Goal: Task Accomplishment & Management: Manage account settings

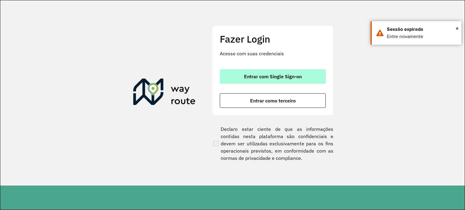
click at [236, 73] on button "Entrar com Single Sign-on" at bounding box center [273, 76] width 106 height 15
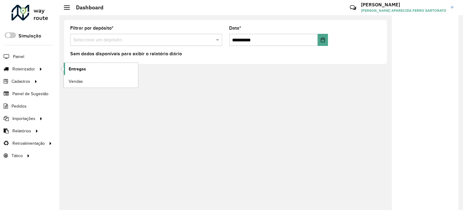
click at [69, 70] on span "Entregas" at bounding box center [77, 69] width 17 height 6
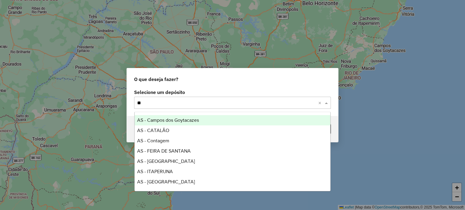
type input "***"
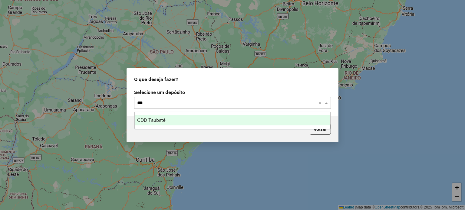
click at [168, 121] on div "CDD Taubaté" at bounding box center [233, 120] width 196 height 10
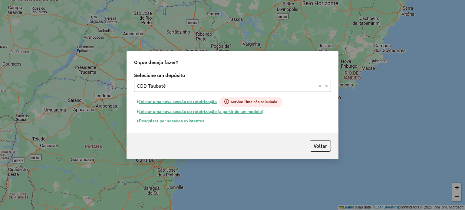
click at [164, 122] on button "Pesquisar por sessões existentes" at bounding box center [170, 120] width 73 height 9
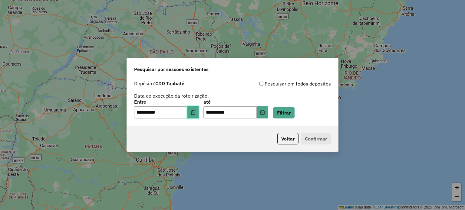
click at [195, 112] on icon "Choose Date" at bounding box center [193, 112] width 5 height 5
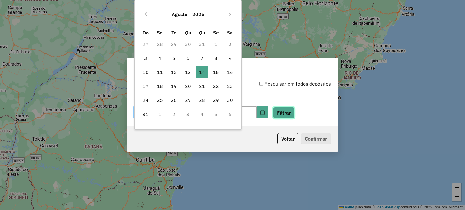
click at [293, 113] on button "Filtrar" at bounding box center [283, 112] width 21 height 11
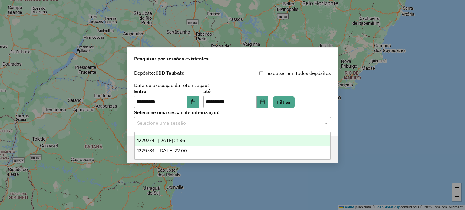
click at [150, 123] on input "text" at bounding box center [226, 123] width 178 height 7
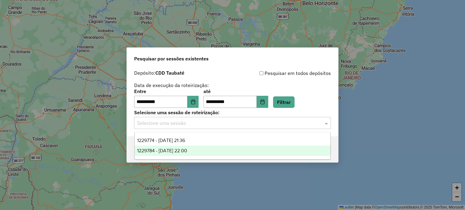
click at [165, 151] on span "1229784 - 14/08/2025 22:00" at bounding box center [162, 150] width 50 height 5
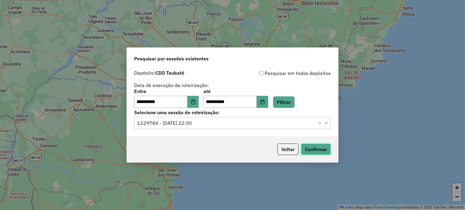
click at [317, 150] on button "Confirmar" at bounding box center [316, 149] width 30 height 11
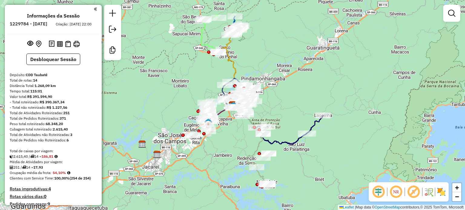
click at [412, 192] on em at bounding box center [413, 192] width 15 height 15
click at [378, 191] on em at bounding box center [378, 192] width 15 height 15
click at [440, 191] on img at bounding box center [441, 192] width 10 height 10
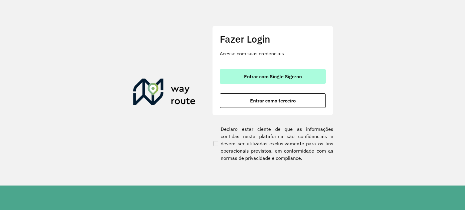
click at [245, 72] on button "Entrar com Single Sign-on" at bounding box center [273, 76] width 106 height 15
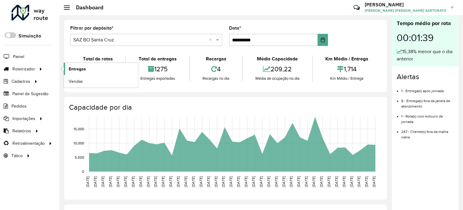
click at [71, 69] on span "Entregas" at bounding box center [77, 69] width 17 height 6
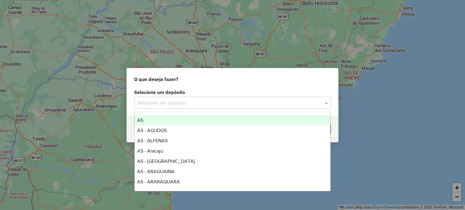
click at [148, 101] on input "text" at bounding box center [226, 103] width 178 height 7
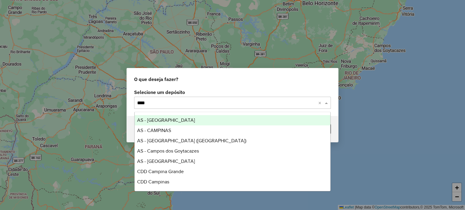
type input "*****"
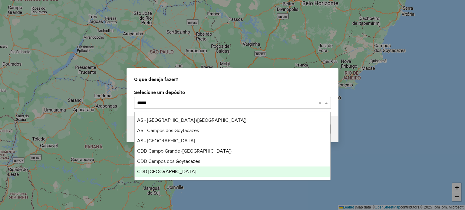
click at [163, 175] on div "CDD [GEOGRAPHIC_DATA]" at bounding box center [233, 172] width 196 height 10
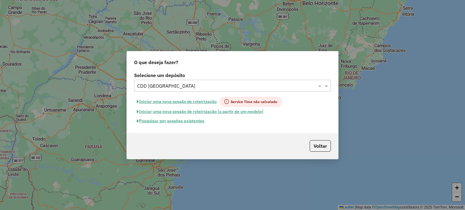
click at [159, 121] on button "Pesquisar por sessões existentes" at bounding box center [170, 120] width 73 height 9
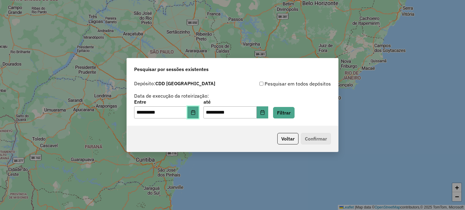
click at [195, 113] on icon "Choose Date" at bounding box center [193, 112] width 5 height 5
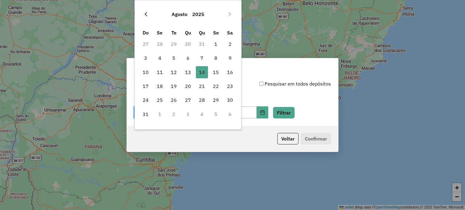
click at [145, 17] on button "Previous Month" at bounding box center [146, 14] width 10 height 10
click at [186, 43] on span "2" at bounding box center [188, 44] width 12 height 12
type input "**********"
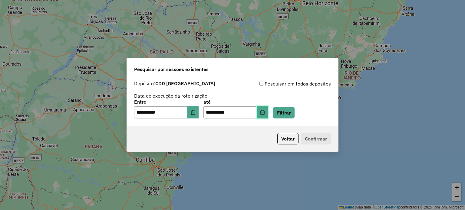
click at [265, 111] on icon "Choose Date" at bounding box center [262, 112] width 5 height 5
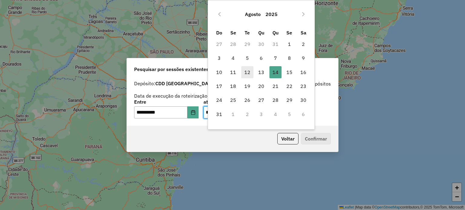
click at [247, 74] on span "12" at bounding box center [247, 72] width 12 height 12
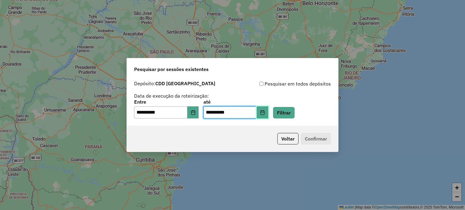
click at [268, 109] on button "Choose Date" at bounding box center [262, 112] width 11 height 12
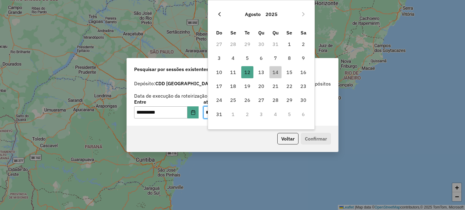
click at [218, 15] on icon "Previous Month" at bounding box center [219, 14] width 5 height 5
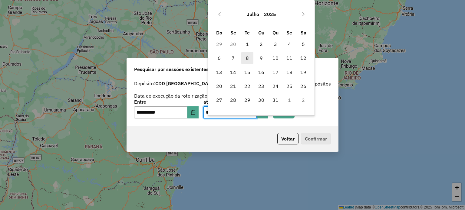
click at [246, 57] on span "8" at bounding box center [247, 58] width 12 height 12
type input "**********"
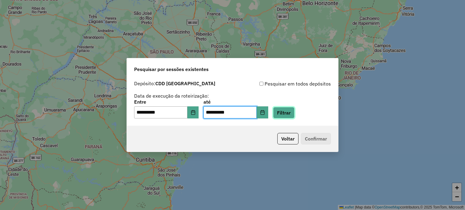
click at [292, 110] on button "Filtrar" at bounding box center [283, 112] width 21 height 11
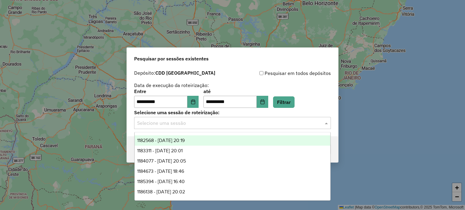
click at [195, 125] on input "text" at bounding box center [226, 123] width 178 height 7
click at [182, 141] on span "1182568 - 02/07/2025 20:19" at bounding box center [160, 140] width 47 height 5
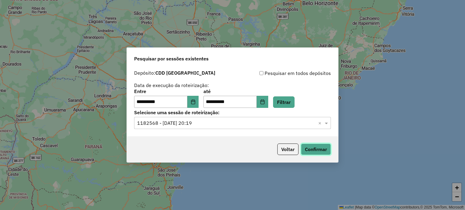
click at [314, 150] on button "Confirmar" at bounding box center [316, 149] width 30 height 11
click at [284, 150] on button "Voltar" at bounding box center [287, 149] width 21 height 11
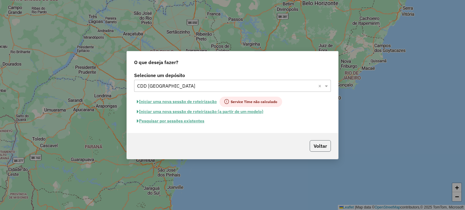
click at [312, 144] on button "Voltar" at bounding box center [319, 145] width 21 height 11
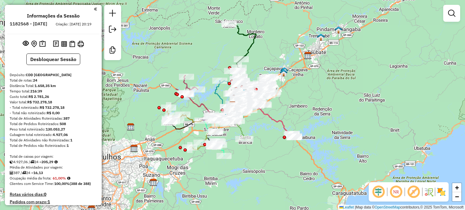
click at [417, 196] on em at bounding box center [413, 192] width 15 height 15
click at [442, 192] on img at bounding box center [441, 192] width 10 height 10
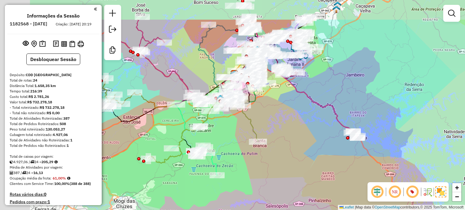
drag, startPoint x: 280, startPoint y: 140, endPoint x: 328, endPoint y: 180, distance: 62.4
click at [328, 180] on div "Janela de atendimento Grade de atendimento Capacidade Transportadoras Veículos …" at bounding box center [232, 105] width 465 height 210
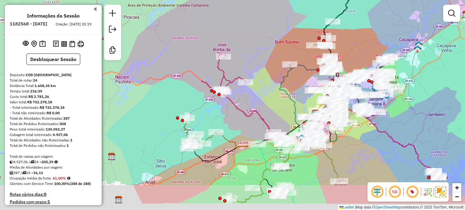
drag, startPoint x: 208, startPoint y: 122, endPoint x: 170, endPoint y: 91, distance: 48.8
click at [170, 91] on div "Janela de atendimento Grade de atendimento Capacidade Transportadoras Veículos …" at bounding box center [232, 105] width 465 height 210
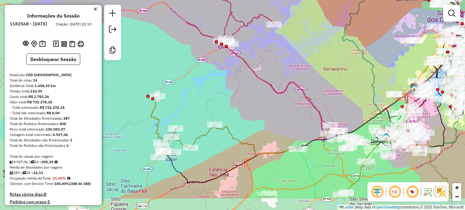
drag, startPoint x: 223, startPoint y: 135, endPoint x: 190, endPoint y: 103, distance: 46.6
click at [190, 103] on div "Janela de atendimento Grade de atendimento Capacidade Transportadoras Veículos …" at bounding box center [232, 105] width 465 height 210
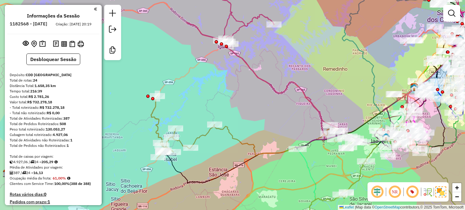
click at [153, 116] on icon at bounding box center [244, 128] width 186 height 62
select select "**********"
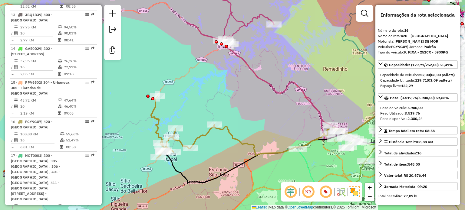
scroll to position [782, 0]
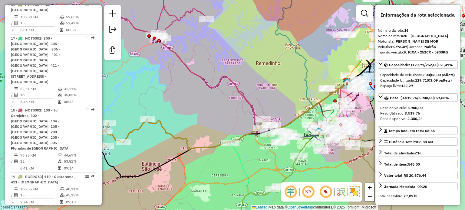
drag, startPoint x: 245, startPoint y: 110, endPoint x: 178, endPoint y: 104, distance: 67.4
click at [178, 104] on div "Janela de atendimento Grade de atendimento Capacidade Transportadoras Veículos …" at bounding box center [232, 105] width 465 height 210
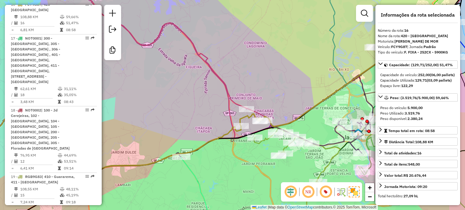
drag, startPoint x: 237, startPoint y: 125, endPoint x: 170, endPoint y: 118, distance: 67.5
click at [170, 118] on div "Janela de atendimento Grade de atendimento Capacidade Transportadoras Veículos …" at bounding box center [232, 105] width 465 height 210
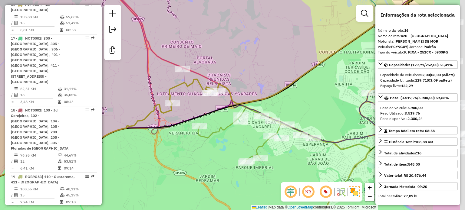
drag, startPoint x: 264, startPoint y: 159, endPoint x: 210, endPoint y: 134, distance: 59.5
click at [210, 136] on div "Janela de atendimento Grade de atendimento Capacidade Transportadoras Veículos …" at bounding box center [232, 105] width 465 height 210
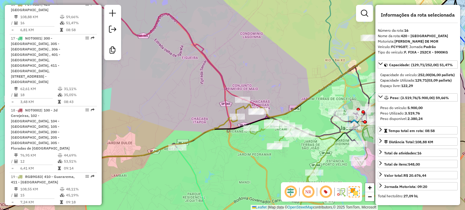
drag, startPoint x: 233, startPoint y: 158, endPoint x: 278, endPoint y: 157, distance: 45.7
click at [278, 158] on div "Janela de atendimento Grade de atendimento Capacidade Transportadoras Veículos …" at bounding box center [232, 105] width 465 height 210
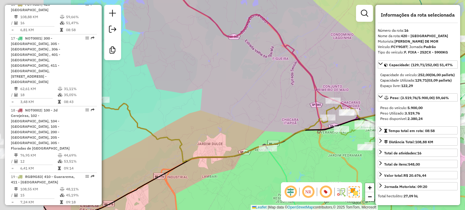
drag, startPoint x: 205, startPoint y: 173, endPoint x: 322, endPoint y: 176, distance: 116.8
click at [322, 176] on div "Janela de atendimento Grade de atendimento Capacidade Transportadoras Veículos …" at bounding box center [232, 105] width 465 height 210
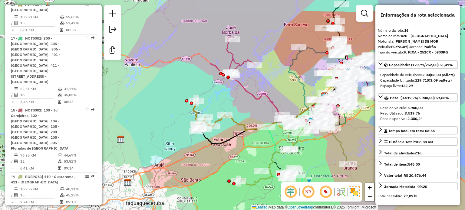
drag, startPoint x: 174, startPoint y: 114, endPoint x: 182, endPoint y: 106, distance: 11.1
click at [182, 106] on div "Janela de atendimento Grade de atendimento Capacidade Transportadoras Veículos …" at bounding box center [232, 105] width 465 height 210
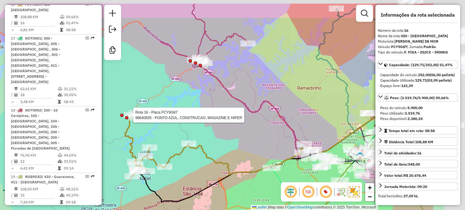
drag, startPoint x: 267, startPoint y: 73, endPoint x: 122, endPoint y: 123, distance: 154.1
click at [121, 123] on div "Rota 16 - Placa FCY9G87 96640935 - PONTO AZUL, CONSTRUCAO, MAGAZINE E HIPER Rot…" at bounding box center [232, 105] width 465 height 210
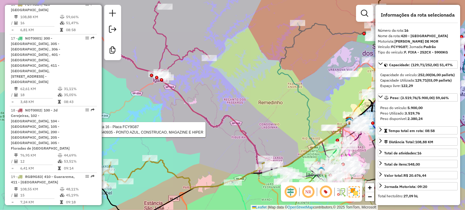
drag, startPoint x: 185, startPoint y: 101, endPoint x: 216, endPoint y: 88, distance: 34.4
click at [219, 80] on div "Rota 16 - Placa FCY9G87 96640935 - PONTO AZUL, CONSTRUCAO, MAGAZINE E HIPER Rot…" at bounding box center [232, 105] width 465 height 210
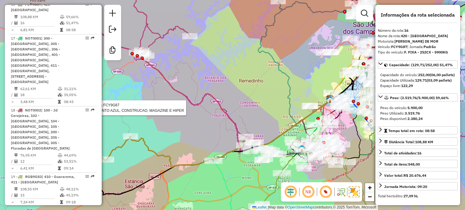
drag, startPoint x: 201, startPoint y: 116, endPoint x: 161, endPoint y: 107, distance: 41.2
click at [157, 103] on div "Rota 16 - Placa FCY9G87 96640935 - PONTO AZUL, CONSTRUCAO, MAGAZINE E HIPER Rot…" at bounding box center [232, 105] width 465 height 210
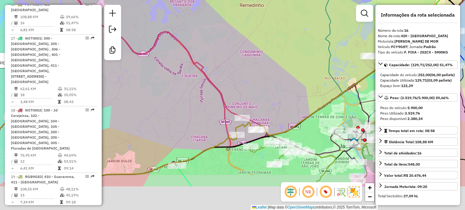
drag, startPoint x: 201, startPoint y: 157, endPoint x: 152, endPoint y: 110, distance: 67.6
click at [152, 110] on div "Rota 16 - Placa FCY9G87 96640935 - PONTO AZUL, CONSTRUCAO, MAGAZINE E HIPER Rot…" at bounding box center [232, 105] width 465 height 210
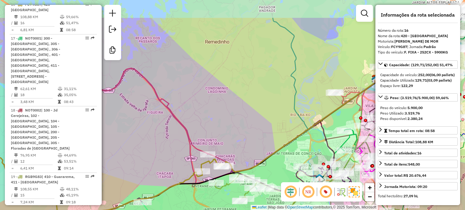
drag, startPoint x: 298, startPoint y: 55, endPoint x: 261, endPoint y: 100, distance: 58.0
click at [261, 100] on div "Rota 16 - Placa FCY9G87 96640935 - PONTO AZUL, CONSTRUCAO, MAGAZINE E HIPER Rot…" at bounding box center [232, 105] width 465 height 210
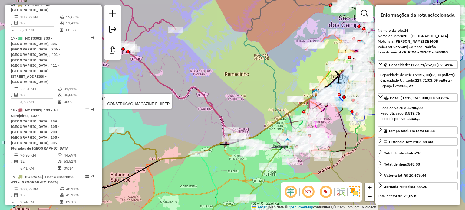
click at [271, 67] on icon at bounding box center [280, 57] width 73 height 124
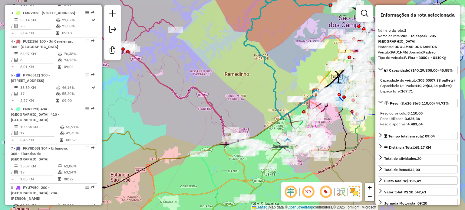
scroll to position [293, 0]
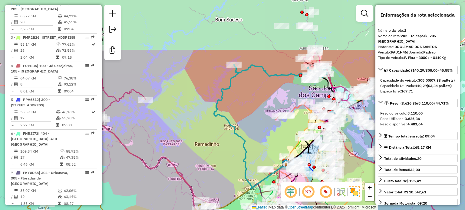
drag, startPoint x: 291, startPoint y: 41, endPoint x: 270, endPoint y: 99, distance: 61.3
click at [270, 99] on div "Janela de atendimento Grade de atendimento Capacidade Transportadoras Veículos …" at bounding box center [232, 105] width 465 height 210
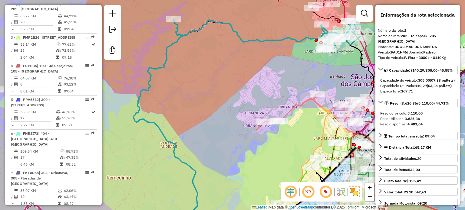
drag, startPoint x: 261, startPoint y: 88, endPoint x: 237, endPoint y: 77, distance: 26.9
click at [237, 77] on div "Janela de atendimento Grade de atendimento Capacidade Transportadoras Veículos …" at bounding box center [232, 105] width 465 height 210
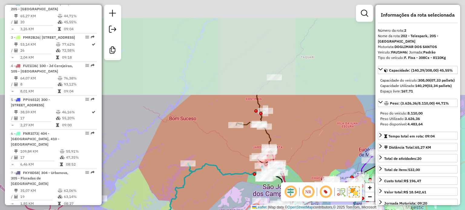
drag, startPoint x: 240, startPoint y: 54, endPoint x: 239, endPoint y: 127, distance: 72.6
click at [224, 167] on icon at bounding box center [234, 171] width 93 height 15
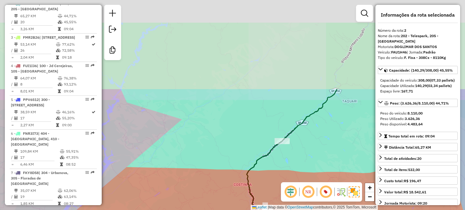
drag, startPoint x: 253, startPoint y: 59, endPoint x: 215, endPoint y: 169, distance: 116.4
click at [215, 169] on div "Janela de atendimento Grade de atendimento Capacidade Transportadoras Veículos …" at bounding box center [232, 105] width 465 height 210
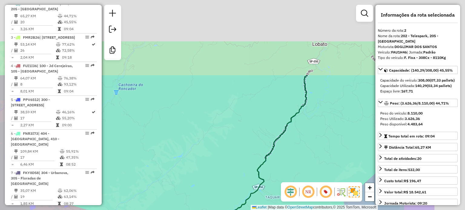
drag, startPoint x: 297, startPoint y: 65, endPoint x: 219, endPoint y: 153, distance: 117.4
click at [219, 162] on div "Janela de atendimento Grade de atendimento Capacidade Transportadoras Veículos …" at bounding box center [232, 105] width 465 height 210
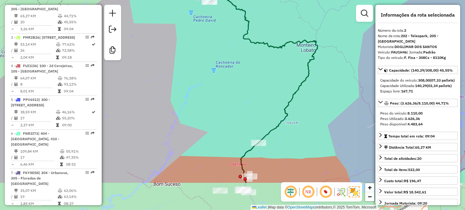
drag, startPoint x: 205, startPoint y: 125, endPoint x: 250, endPoint y: 69, distance: 71.7
click at [250, 68] on div "Janela de atendimento Grade de atendimento Capacidade Transportadoras Veículos …" at bounding box center [232, 105] width 465 height 210
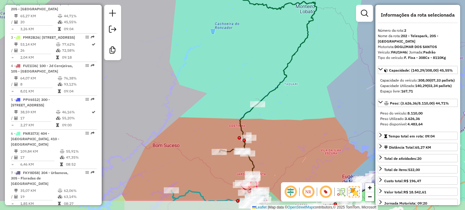
drag, startPoint x: 295, startPoint y: 129, endPoint x: 292, endPoint y: 105, distance: 23.8
click at [294, 99] on div "Janela de atendimento Grade de atendimento Capacidade Transportadoras Veículos …" at bounding box center [232, 105] width 465 height 210
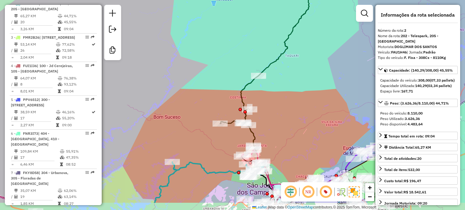
drag, startPoint x: 294, startPoint y: 122, endPoint x: 295, endPoint y: 91, distance: 31.2
click at [295, 91] on div "Janela de atendimento Grade de atendimento Capacidade Transportadoras Veículos …" at bounding box center [232, 105] width 465 height 210
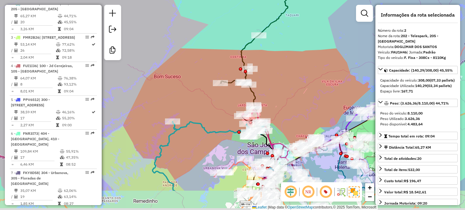
drag, startPoint x: 297, startPoint y: 95, endPoint x: 276, endPoint y: 104, distance: 23.0
click at [294, 83] on div "Janela de atendimento Grade de atendimento Capacidade Transportadoras Veículos …" at bounding box center [232, 105] width 465 height 210
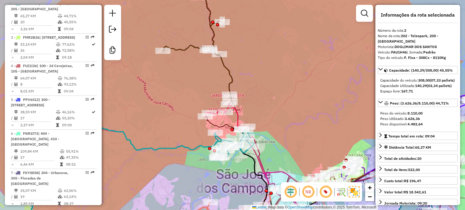
drag, startPoint x: 281, startPoint y: 128, endPoint x: 280, endPoint y: 95, distance: 32.4
click at [280, 95] on div "Janela de atendimento Grade de atendimento Capacidade Transportadoras Veículos …" at bounding box center [232, 105] width 465 height 210
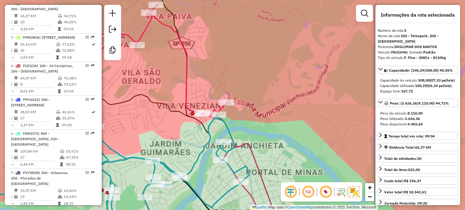
drag, startPoint x: 209, startPoint y: 63, endPoint x: 237, endPoint y: 120, distance: 63.3
click at [237, 120] on div "Janela de atendimento Grade de atendimento Capacidade Transportadoras Veículos …" at bounding box center [232, 105] width 465 height 210
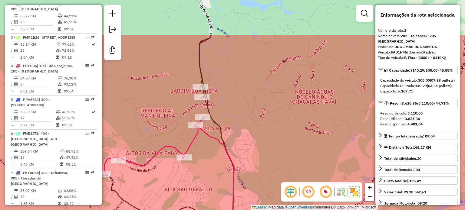
drag, startPoint x: 231, startPoint y: 70, endPoint x: 251, endPoint y: 109, distance: 44.2
click at [250, 124] on div "Janela de atendimento Grade de atendimento Capacidade Transportadoras Veículos …" at bounding box center [232, 105] width 465 height 210
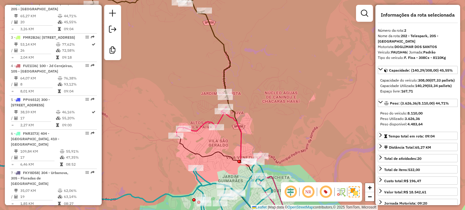
click at [224, 69] on icon at bounding box center [160, 38] width 139 height 118
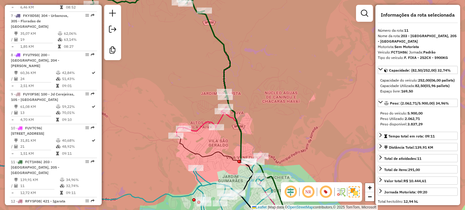
scroll to position [607, 0]
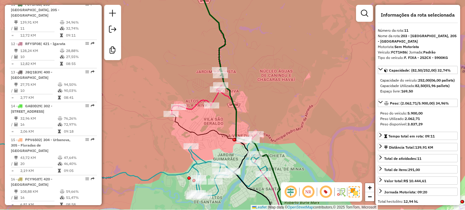
drag, startPoint x: 191, startPoint y: 95, endPoint x: 186, endPoint y: 67, distance: 28.2
click at [185, 66] on div "Janela de atendimento Grade de atendimento Capacidade Transportadoras Veículos …" at bounding box center [232, 105] width 465 height 210
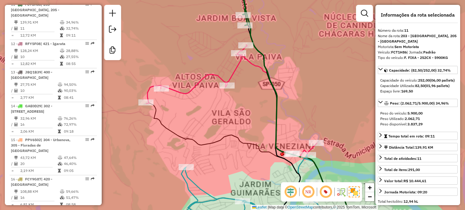
click at [221, 79] on icon at bounding box center [251, 138] width 210 height 187
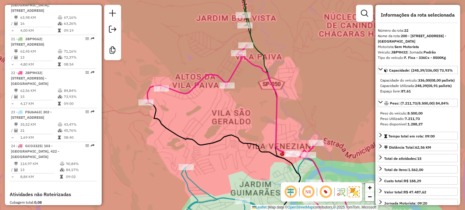
scroll to position [1061, 0]
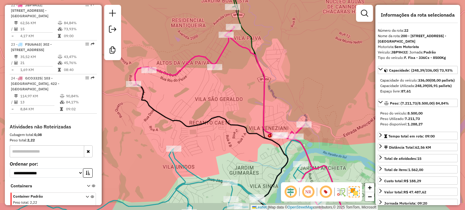
drag, startPoint x: 221, startPoint y: 103, endPoint x: 208, endPoint y: 85, distance: 22.2
click at [209, 84] on div "Janela de atendimento Grade de atendimento Capacidade Transportadoras Veículos …" at bounding box center [232, 105] width 465 height 210
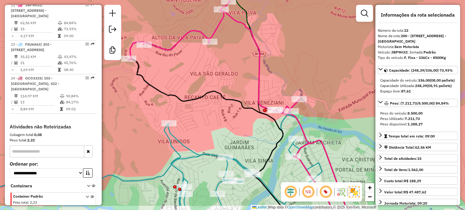
drag, startPoint x: 211, startPoint y: 145, endPoint x: 208, endPoint y: 110, distance: 35.6
click at [208, 109] on div "Janela de atendimento Grade de atendimento Capacidade Transportadoras Veículos …" at bounding box center [232, 105] width 465 height 210
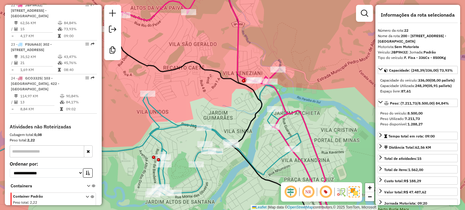
drag, startPoint x: 211, startPoint y: 122, endPoint x: 186, endPoint y: 106, distance: 30.0
click at [188, 105] on div "Janela de atendimento Grade de atendimento Capacidade Transportadoras Veículos …" at bounding box center [232, 105] width 465 height 210
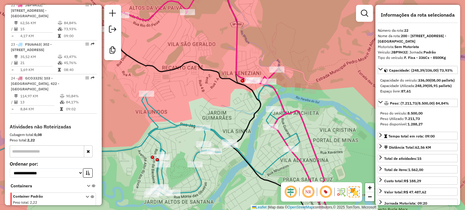
click at [229, 78] on icon at bounding box center [205, 130] width 198 height 201
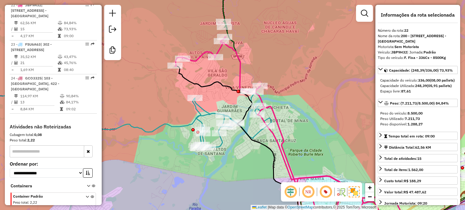
click at [247, 98] on icon at bounding box center [237, 148] width 124 height 165
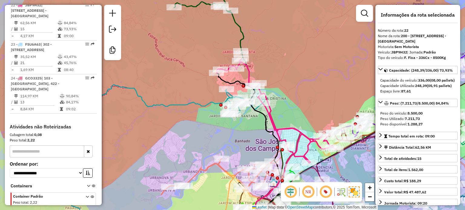
drag, startPoint x: 246, startPoint y: 139, endPoint x: 251, endPoint y: 112, distance: 27.2
click at [252, 113] on div "Janela de atendimento Grade de atendimento Capacidade Transportadoras Veículos …" at bounding box center [232, 105] width 465 height 210
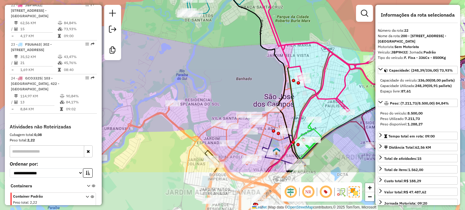
drag, startPoint x: 256, startPoint y: 142, endPoint x: 228, endPoint y: 78, distance: 70.0
click at [226, 77] on div "Janela de atendimento Grade de atendimento Capacidade Transportadoras Veículos …" at bounding box center [232, 105] width 465 height 210
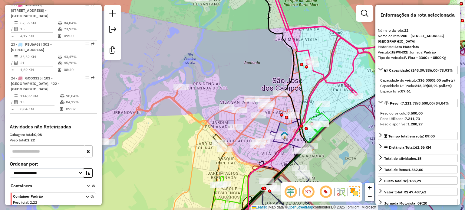
drag, startPoint x: 269, startPoint y: 156, endPoint x: 255, endPoint y: 139, distance: 21.9
click at [286, 207] on div "Janela de atendimento Grade de atendimento Capacidade Transportadoras Veículos …" at bounding box center [232, 105] width 465 height 210
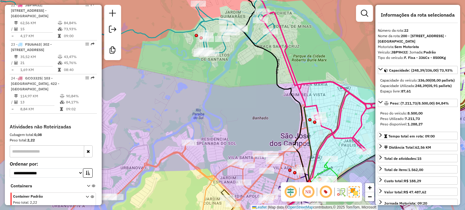
drag, startPoint x: 243, startPoint y: 127, endPoint x: 248, endPoint y: 143, distance: 16.7
click at [248, 143] on div "Janela de atendimento Grade de atendimento Capacidade Transportadoras Veículos …" at bounding box center [232, 105] width 465 height 210
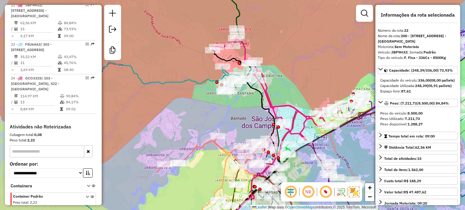
click at [291, 106] on icon at bounding box center [271, 88] width 119 height 104
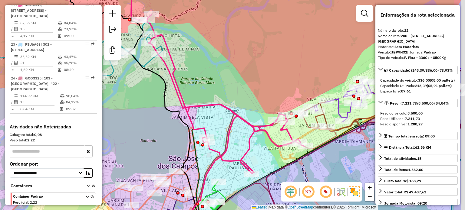
drag, startPoint x: 311, startPoint y: 79, endPoint x: 249, endPoint y: 101, distance: 65.1
click at [249, 101] on div "Janela de atendimento Grade de atendimento Capacidade Transportadoras Veículos …" at bounding box center [232, 105] width 465 height 210
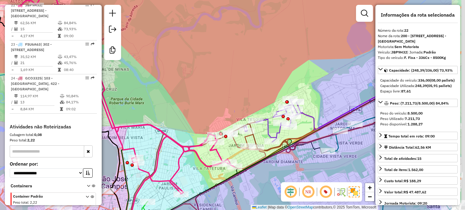
drag, startPoint x: 296, startPoint y: 73, endPoint x: 188, endPoint y: 101, distance: 111.5
click at [188, 101] on div "Janela de atendimento Grade de atendimento Capacidade Transportadoras Veículos …" at bounding box center [232, 105] width 465 height 210
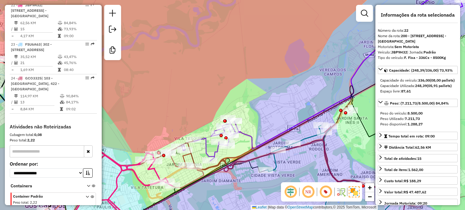
drag, startPoint x: 263, startPoint y: 65, endPoint x: 204, endPoint y: 94, distance: 65.9
click at [204, 94] on div "Janela de atendimento Grade de atendimento Capacidade Transportadoras Veículos …" at bounding box center [232, 105] width 465 height 210
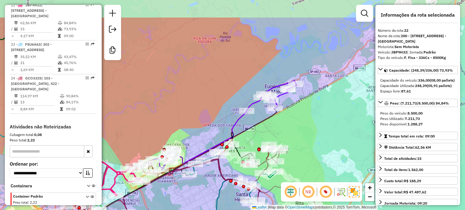
drag, startPoint x: 267, startPoint y: 60, endPoint x: 322, endPoint y: 37, distance: 59.1
click at [322, 37] on div "Janela de atendimento Grade de atendimento Capacidade Transportadoras Veículos …" at bounding box center [232, 105] width 465 height 210
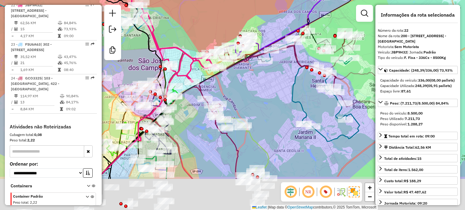
drag, startPoint x: 278, startPoint y: 129, endPoint x: 250, endPoint y: 58, distance: 76.6
click at [244, 51] on div "Janela de atendimento Grade de atendimento Capacidade Transportadoras Veículos …" at bounding box center [232, 105] width 465 height 210
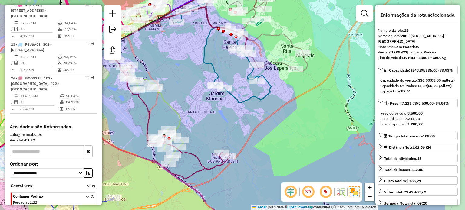
drag, startPoint x: 350, startPoint y: 113, endPoint x: 297, endPoint y: 99, distance: 54.5
click at [283, 109] on div "Janela de atendimento Grade de atendimento Capacidade Transportadoras Veículos …" at bounding box center [232, 105] width 465 height 210
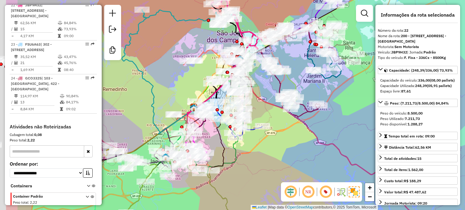
drag, startPoint x: 287, startPoint y: 129, endPoint x: 344, endPoint y: 104, distance: 62.5
click at [345, 104] on div "Janela de atendimento Grade de atendimento Capacidade Transportadoras Veículos …" at bounding box center [232, 105] width 465 height 210
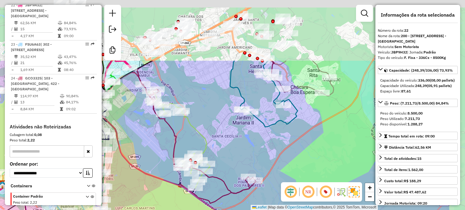
drag, startPoint x: 319, startPoint y: 56, endPoint x: 257, endPoint y: 138, distance: 103.0
click at [257, 138] on div "Janela de atendimento Grade de atendimento Capacidade Transportadoras Veículos …" at bounding box center [232, 105] width 465 height 210
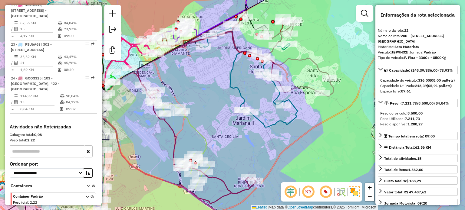
click at [312, 62] on icon at bounding box center [159, 117] width 340 height 170
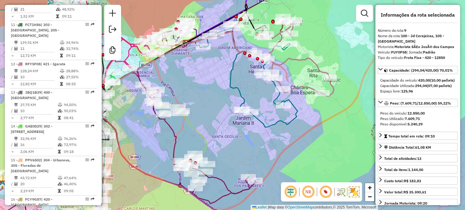
scroll to position [535, 0]
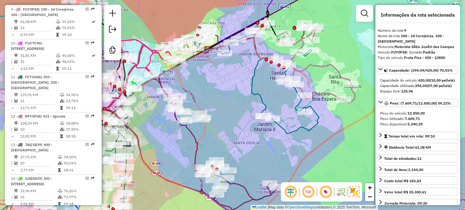
drag, startPoint x: 306, startPoint y: 80, endPoint x: 327, endPoint y: 86, distance: 22.4
click at [327, 86] on div "Janela de atendimento Grade de atendimento Capacidade Transportadoras Veículos …" at bounding box center [232, 105] width 465 height 210
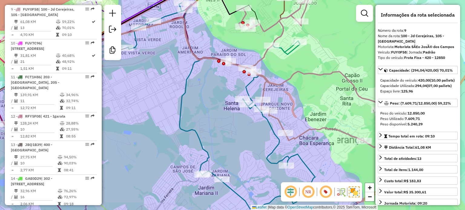
drag, startPoint x: 309, startPoint y: 52, endPoint x: 333, endPoint y: 84, distance: 39.8
click at [333, 84] on div "Janela de atendimento Grade de atendimento Capacidade Transportadoras Veículos …" at bounding box center [232, 105] width 465 height 210
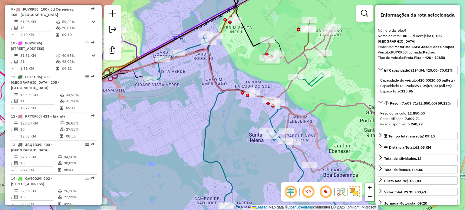
click at [307, 36] on icon at bounding box center [164, 113] width 292 height 187
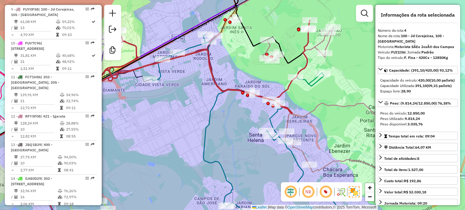
scroll to position [360, 0]
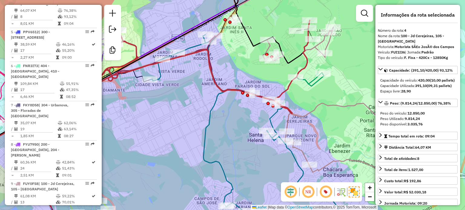
click at [318, 81] on icon at bounding box center [244, 130] width 189 height 204
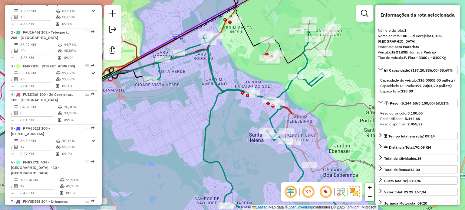
scroll to position [259, 0]
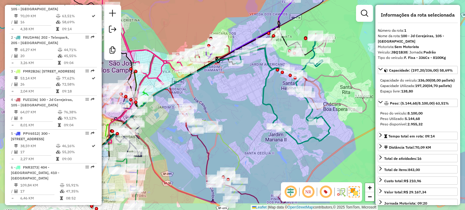
drag, startPoint x: 287, startPoint y: 144, endPoint x: 313, endPoint y: 79, distance: 69.6
click at [313, 79] on div "Janela de atendimento Grade de atendimento Capacidade Transportadoras Veículos …" at bounding box center [232, 105] width 465 height 210
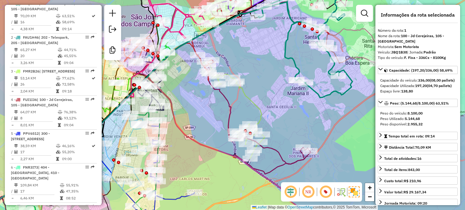
drag, startPoint x: 267, startPoint y: 159, endPoint x: 296, endPoint y: 128, distance: 42.8
click at [298, 128] on icon at bounding box center [231, 72] width 196 height 183
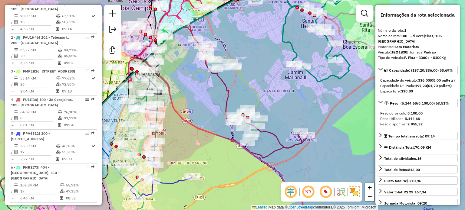
drag, startPoint x: 312, startPoint y: 84, endPoint x: 289, endPoint y: 84, distance: 22.4
click at [284, 88] on div "Janela de atendimento Grade de atendimento Capacidade Transportadoras Veículos …" at bounding box center [232, 105] width 465 height 210
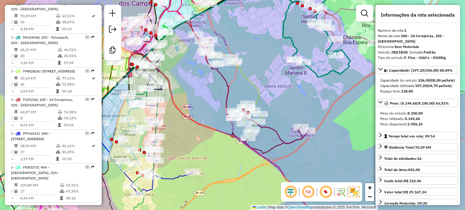
click at [299, 138] on icon at bounding box center [229, 61] width 196 height 165
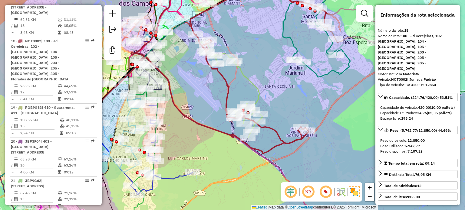
scroll to position [883, 0]
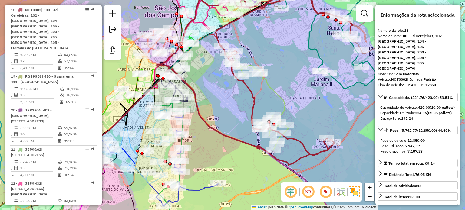
drag, startPoint x: 285, startPoint y: 90, endPoint x: 310, endPoint y: 102, distance: 28.2
click at [310, 102] on div "Janela de atendimento Grade de atendimento Capacidade Transportadoras Veículos …" at bounding box center [232, 105] width 465 height 210
click at [283, 101] on icon at bounding box center [257, 101] width 63 height 97
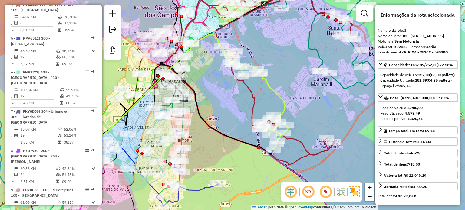
scroll to position [326, 0]
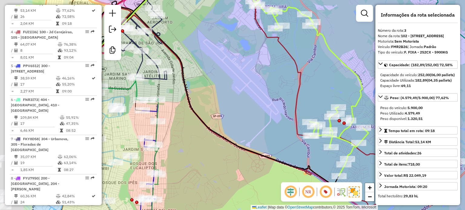
drag, startPoint x: 209, startPoint y: 120, endPoint x: 348, endPoint y: 117, distance: 138.3
click at [358, 119] on div "Janela de atendimento Grade de atendimento Capacidade Transportadoras Veículos …" at bounding box center [232, 105] width 465 height 210
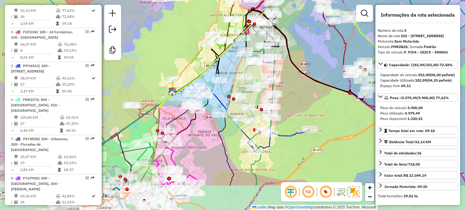
drag, startPoint x: 309, startPoint y: 139, endPoint x: 311, endPoint y: 91, distance: 47.5
click at [311, 92] on div "Janela de atendimento Grade de atendimento Capacidade Transportadoras Veículos …" at bounding box center [232, 105] width 465 height 210
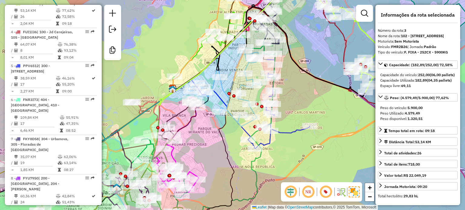
drag, startPoint x: 295, startPoint y: 147, endPoint x: 306, endPoint y: 91, distance: 57.3
click at [306, 91] on div "Janela de atendimento Grade de atendimento Capacidade Transportadoras Veículos …" at bounding box center [232, 105] width 465 height 210
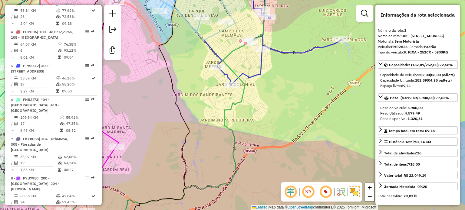
click at [295, 51] on icon at bounding box center [278, 32] width 123 height 106
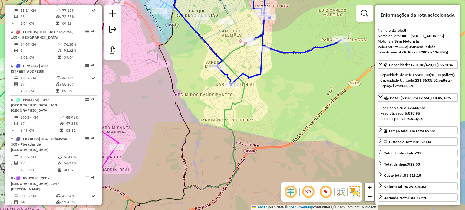
scroll to position [394, 0]
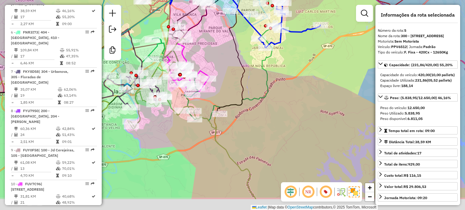
drag, startPoint x: 287, startPoint y: 151, endPoint x: 327, endPoint y: 20, distance: 137.2
click at [327, 20] on div "Janela de atendimento Grade de atendimento Capacidade Transportadoras Veículos …" at bounding box center [232, 105] width 465 height 210
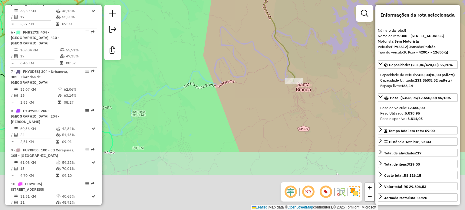
drag, startPoint x: 310, startPoint y: 111, endPoint x: 288, endPoint y: 29, distance: 85.4
click at [288, 29] on div "Janela de atendimento Grade de atendimento Capacidade Transportadoras Veículos …" at bounding box center [232, 105] width 465 height 210
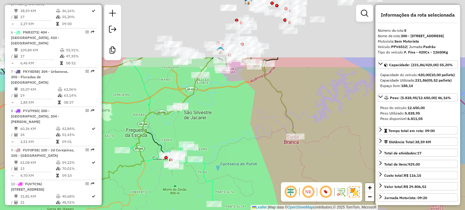
drag, startPoint x: 266, startPoint y: 51, endPoint x: 273, endPoint y: 129, distance: 79.2
click at [273, 133] on div "Janela de atendimento Grade de atendimento Capacidade Transportadoras Veículos …" at bounding box center [232, 105] width 465 height 210
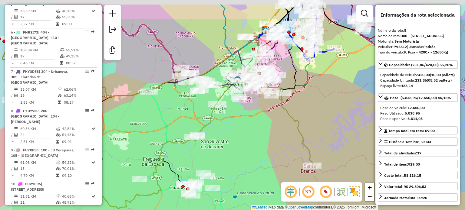
drag, startPoint x: 260, startPoint y: 111, endPoint x: 284, endPoint y: 108, distance: 25.0
click at [276, 134] on div "Janela de atendimento Grade de atendimento Capacidade Transportadoras Veículos …" at bounding box center [232, 105] width 465 height 210
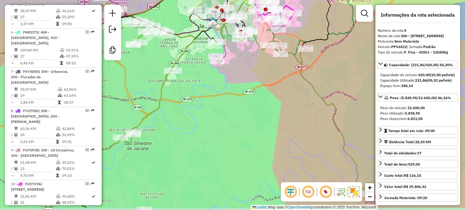
drag, startPoint x: 254, startPoint y: 99, endPoint x: 272, endPoint y: 69, distance: 35.7
click at [273, 71] on div "Janela de atendimento Grade de atendimento Capacidade Transportadoras Veículos …" at bounding box center [232, 105] width 465 height 210
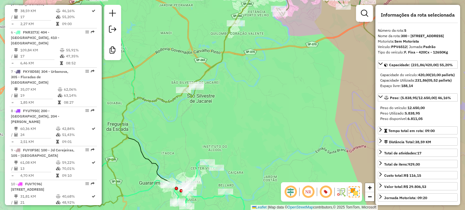
drag, startPoint x: 264, startPoint y: 67, endPoint x: 323, endPoint y: 55, distance: 59.7
click at [334, 51] on div "Janela de atendimento Grade de atendimento Capacidade Transportadoras Veículos …" at bounding box center [232, 105] width 465 height 210
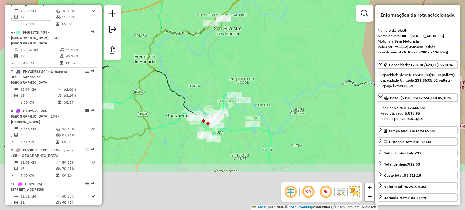
drag, startPoint x: 240, startPoint y: 145, endPoint x: 286, endPoint y: 32, distance: 122.1
click at [286, 32] on div "Janela de atendimento Grade de atendimento Capacidade Transportadoras Veículos …" at bounding box center [232, 105] width 465 height 210
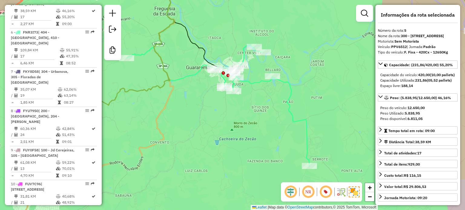
drag, startPoint x: 262, startPoint y: 130, endPoint x: 278, endPoint y: 40, distance: 91.8
click at [278, 40] on div "Janela de atendimento Grade de atendimento Capacidade Transportadoras Veículos …" at bounding box center [232, 105] width 465 height 210
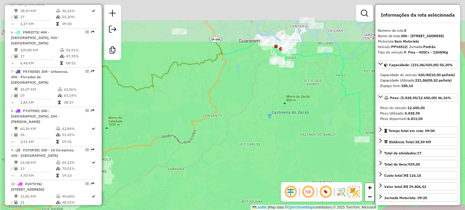
drag, startPoint x: 230, startPoint y: 55, endPoint x: 269, endPoint y: 120, distance: 75.0
click at [269, 120] on div "Janela de atendimento Grade de atendimento Capacidade Transportadoras Veículos …" at bounding box center [232, 105] width 465 height 210
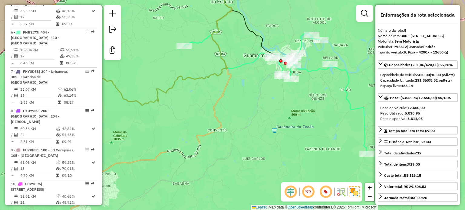
drag, startPoint x: 258, startPoint y: 98, endPoint x: 276, endPoint y: 121, distance: 29.1
click at [275, 122] on div "Janela de atendimento Grade de atendimento Capacidade Transportadoras Veículos …" at bounding box center [232, 105] width 465 height 210
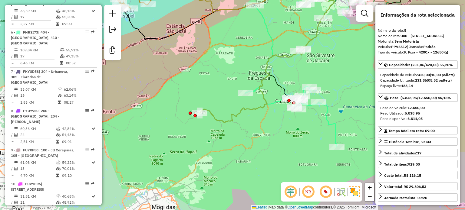
drag, startPoint x: 270, startPoint y: 117, endPoint x: 278, endPoint y: 119, distance: 8.5
click at [278, 121] on div "Janela de atendimento Grade de atendimento Capacidade Transportadoras Veículos …" at bounding box center [232, 105] width 465 height 210
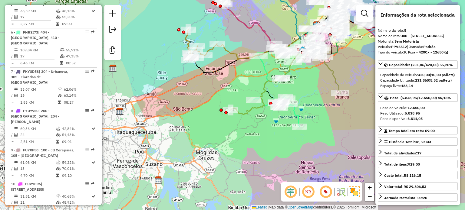
drag, startPoint x: 205, startPoint y: 108, endPoint x: 173, endPoint y: 143, distance: 47.6
click at [173, 145] on div "Janela de atendimento Grade de atendimento Capacidade Transportadoras Veículos …" at bounding box center [232, 105] width 465 height 210
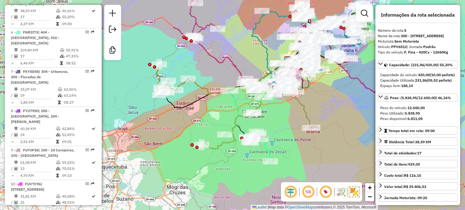
drag, startPoint x: 215, startPoint y: 107, endPoint x: 178, endPoint y: 115, distance: 37.6
click at [178, 115] on div "Janela de atendimento Grade de atendimento Capacidade Transportadoras Veículos …" at bounding box center [232, 105] width 465 height 210
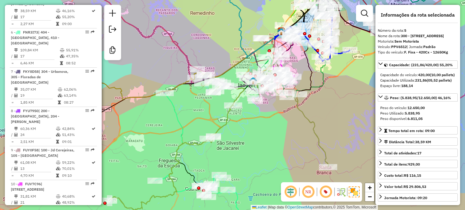
drag, startPoint x: 259, startPoint y: 120, endPoint x: 244, endPoint y: 126, distance: 16.2
click at [244, 127] on div "Janela de atendimento Grade de atendimento Capacidade Transportadoras Veículos …" at bounding box center [232, 105] width 465 height 210
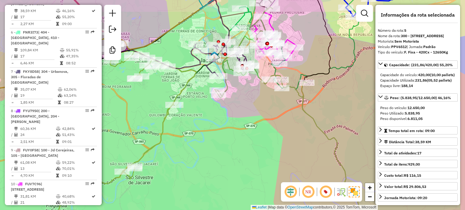
drag, startPoint x: 245, startPoint y: 106, endPoint x: 198, endPoint y: 120, distance: 49.6
click at [185, 131] on div "Janela de atendimento Grade de atendimento Capacidade Transportadoras Veículos …" at bounding box center [232, 105] width 465 height 210
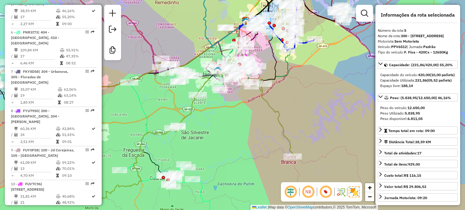
drag, startPoint x: 294, startPoint y: 117, endPoint x: 267, endPoint y: 65, distance: 58.7
click at [267, 63] on div "Janela de atendimento Grade de atendimento Capacidade Transportadoras Veículos …" at bounding box center [232, 105] width 465 height 210
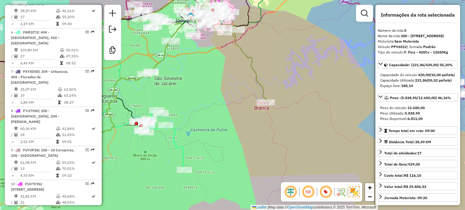
click at [263, 91] on icon at bounding box center [228, 47] width 75 height 111
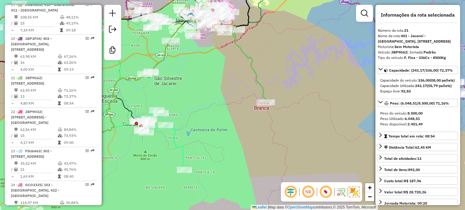
scroll to position [1017, 0]
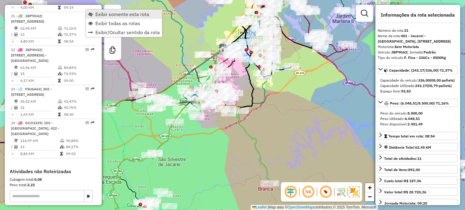
click at [92, 13] on span "Exibir somente esta rota" at bounding box center [90, 14] width 5 height 5
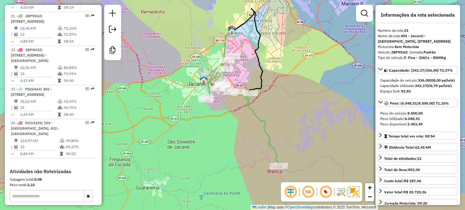
drag, startPoint x: 203, startPoint y: 141, endPoint x: 226, endPoint y: 95, distance: 51.8
click at [226, 95] on div "Janela de atendimento Grade de atendimento Capacidade Transportadoras Veículos …" at bounding box center [232, 105] width 465 height 210
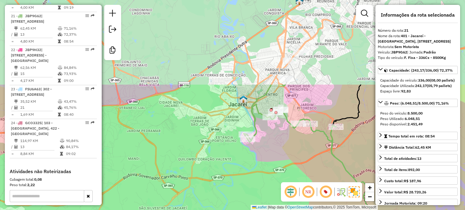
drag, startPoint x: 236, startPoint y: 80, endPoint x: 264, endPoint y: 186, distance: 109.8
click at [264, 186] on div "Janela de atendimento Grade de atendimento Capacidade Transportadoras Veículos …" at bounding box center [232, 105] width 465 height 210
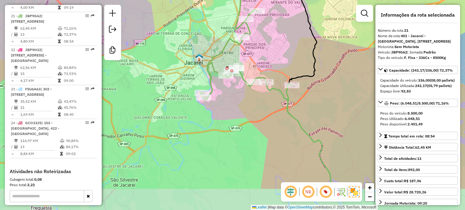
drag, startPoint x: 231, startPoint y: 109, endPoint x: 192, endPoint y: 82, distance: 47.7
click at [192, 82] on div "Janela de atendimento Grade de atendimento Capacidade Transportadoras Veículos …" at bounding box center [232, 105] width 465 height 210
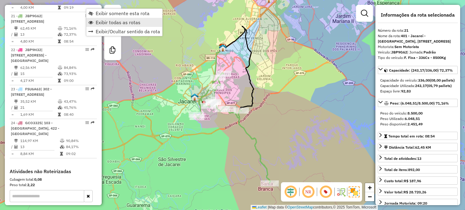
click at [97, 21] on span "Exibir todas as rotas" at bounding box center [118, 22] width 45 height 5
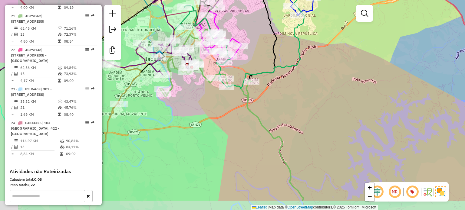
drag, startPoint x: 271, startPoint y: 120, endPoint x: 296, endPoint y: 90, distance: 39.0
click at [296, 90] on div "Janela de atendimento Grade de atendimento Capacidade Transportadoras Veículos …" at bounding box center [232, 105] width 465 height 210
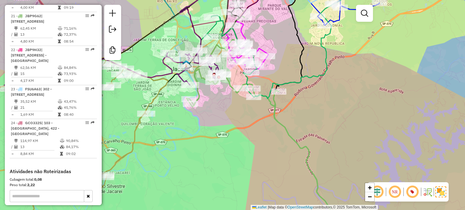
drag, startPoint x: 242, startPoint y: 116, endPoint x: 265, endPoint y: 139, distance: 32.3
click at [265, 140] on div "Janela de atendimento Grade de atendimento Capacidade Transportadoras Veículos …" at bounding box center [232, 105] width 465 height 210
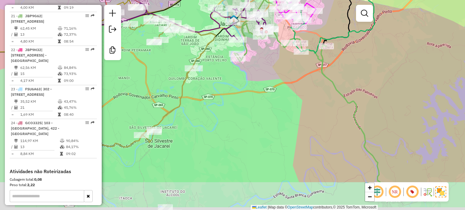
drag, startPoint x: 183, startPoint y: 138, endPoint x: 227, endPoint y: 93, distance: 63.1
click at [229, 81] on div "Janela de atendimento Grade de atendimento Capacidade Transportadoras Veículos …" at bounding box center [232, 105] width 465 height 210
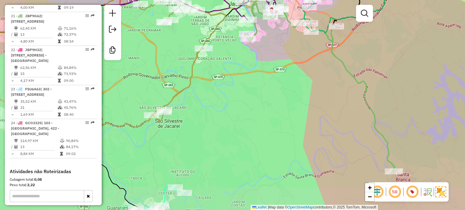
drag, startPoint x: 219, startPoint y: 132, endPoint x: 247, endPoint y: 61, distance: 75.7
click at [247, 61] on div "Janela de atendimento Grade de atendimento Capacidade Transportadoras Veículos …" at bounding box center [232, 105] width 465 height 210
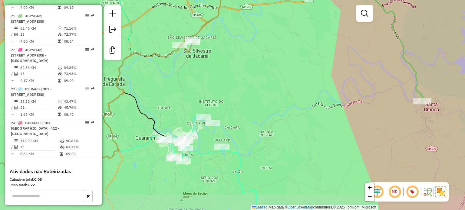
drag, startPoint x: 235, startPoint y: 138, endPoint x: 245, endPoint y: 65, distance: 73.1
click at [245, 65] on div "Janela de atendimento Grade de atendimento Capacidade Transportadoras Veículos …" at bounding box center [232, 105] width 465 height 210
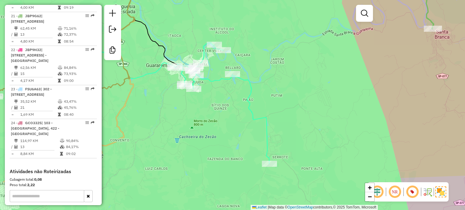
click at [241, 79] on icon at bounding box center [178, 103] width 182 height 121
select select "**********"
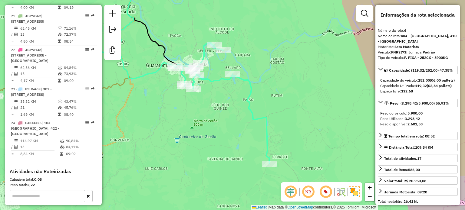
scroll to position [433, 0]
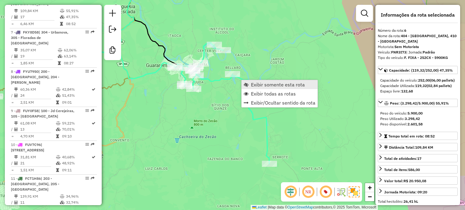
click at [249, 87] on link "Exibir somente esta rota" at bounding box center [279, 84] width 76 height 9
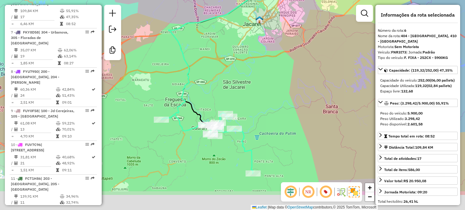
drag, startPoint x: 241, startPoint y: 133, endPoint x: 247, endPoint y: 89, distance: 44.1
click at [248, 89] on div "Janela de atendimento Grade de atendimento Capacidade Transportadoras Veículos …" at bounding box center [232, 105] width 465 height 210
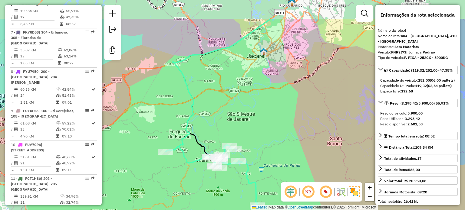
drag, startPoint x: 251, startPoint y: 86, endPoint x: 256, endPoint y: 126, distance: 40.2
click at [256, 126] on div "Janela de atendimento Grade de atendimento Capacidade Transportadoras Veículos …" at bounding box center [232, 105] width 465 height 210
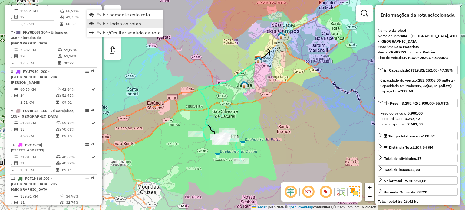
click at [103, 24] on span "Exibir todas as rotas" at bounding box center [118, 23] width 45 height 5
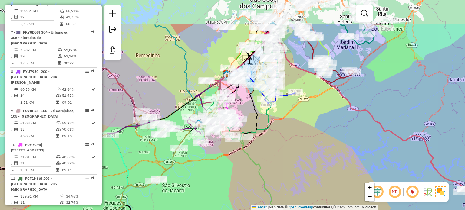
drag, startPoint x: 294, startPoint y: 90, endPoint x: 306, endPoint y: 139, distance: 50.6
click at [306, 139] on div "Janela de atendimento Grade de atendimento Capacidade Transportadoras Veículos …" at bounding box center [232, 105] width 465 height 210
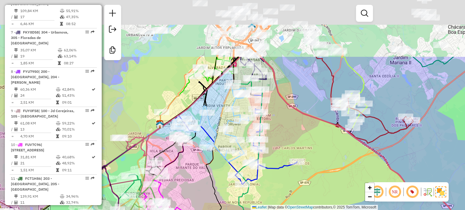
drag, startPoint x: 227, startPoint y: 59, endPoint x: 208, endPoint y: 130, distance: 73.2
click at [208, 130] on icon at bounding box center [213, 124] width 71 height 76
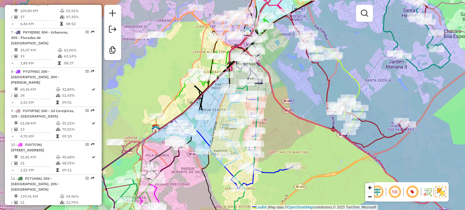
click at [284, 108] on icon at bounding box center [288, 106] width 351 height 250
select select "**********"
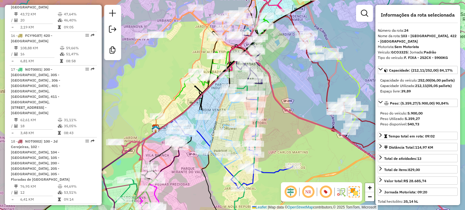
scroll to position [1078, 0]
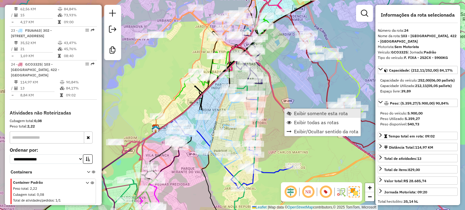
click at [297, 116] on link "Exibir somente esta rota" at bounding box center [322, 113] width 76 height 9
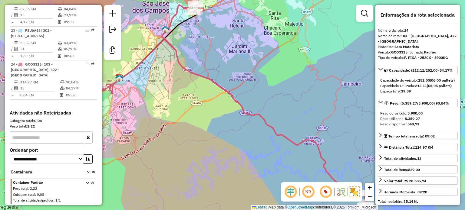
drag, startPoint x: 239, startPoint y: 171, endPoint x: 250, endPoint y: 109, distance: 62.9
click at [250, 108] on div "Janela de atendimento Grade de atendimento Capacidade Transportadoras Veículos …" at bounding box center [232, 105] width 465 height 210
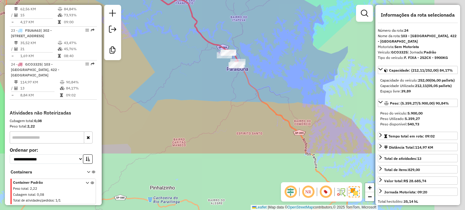
drag, startPoint x: 288, startPoint y: 132, endPoint x: 145, endPoint y: 50, distance: 164.2
click at [146, 51] on div "Janela de atendimento Grade de atendimento Capacidade Transportadoras Veículos …" at bounding box center [232, 105] width 465 height 210
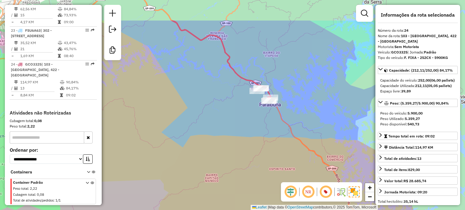
drag, startPoint x: 234, startPoint y: 143, endPoint x: 255, endPoint y: 171, distance: 35.1
click at [277, 195] on div "Janela de atendimento Grade de atendimento Capacidade Transportadoras Veículos …" at bounding box center [232, 105] width 465 height 210
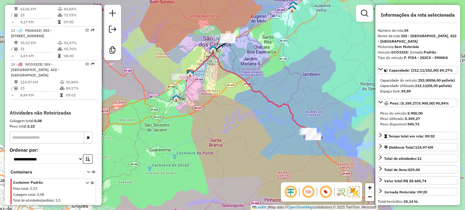
drag, startPoint x: 196, startPoint y: 139, endPoint x: 257, endPoint y: 149, distance: 61.3
click at [257, 149] on div "Janela de atendimento Grade de atendimento Capacidade Transportadoras Veículos …" at bounding box center [232, 105] width 465 height 210
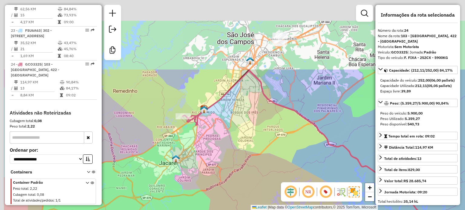
drag, startPoint x: 205, startPoint y: 48, endPoint x: 255, endPoint y: 139, distance: 103.6
click at [255, 139] on div "Janela de atendimento Grade de atendimento Capacidade Transportadoras Veículos …" at bounding box center [232, 105] width 465 height 210
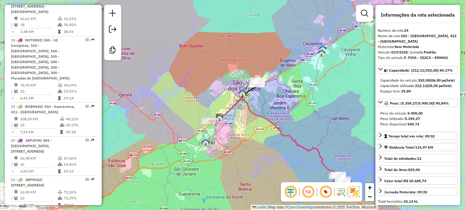
scroll to position [836, 0]
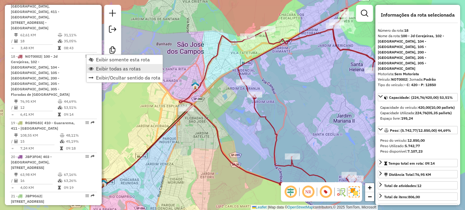
click at [102, 68] on span "Exibir todas as rotas" at bounding box center [118, 68] width 45 height 5
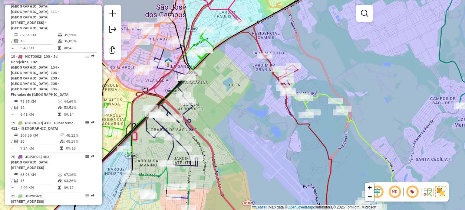
drag, startPoint x: 246, startPoint y: 88, endPoint x: 206, endPoint y: 66, distance: 45.2
click at [206, 65] on div "Janela de atendimento Grade de atendimento Capacidade Transportadoras Veículos …" at bounding box center [232, 105] width 465 height 210
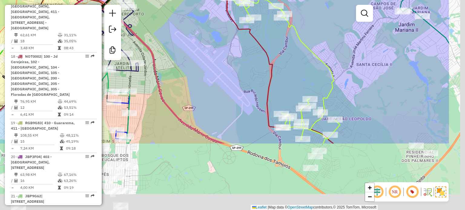
drag, startPoint x: 258, startPoint y: 152, endPoint x: 193, endPoint y: 62, distance: 110.9
click at [193, 62] on div "Rota 7 - Placa FKY8D58 96607197 - QUATRO TREVO CONVENI Rota 7 - Placa FKY8D58 9…" at bounding box center [232, 105] width 465 height 210
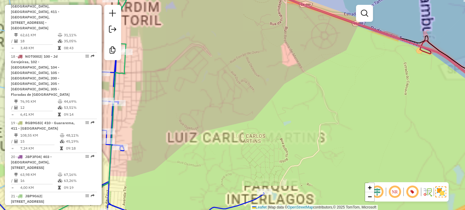
drag, startPoint x: 186, startPoint y: 130, endPoint x: 282, endPoint y: 97, distance: 102.2
click at [282, 97] on div "Rota 7 - Placa FKY8D58 96607197 - QUATRO TREVO CONVENI Rota 7 - Placa FKY8D58 9…" at bounding box center [232, 105] width 465 height 210
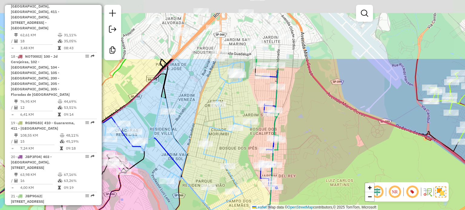
drag, startPoint x: 274, startPoint y: 88, endPoint x: 303, endPoint y: 168, distance: 84.4
click at [303, 168] on div "Rota 7 - Placa FKY8D58 96607197 - QUATRO TREVO CONVENI Rota 7 - Placa FKY8D58 9…" at bounding box center [232, 105] width 465 height 210
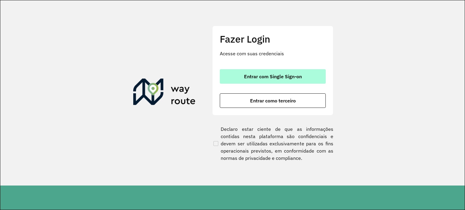
click at [271, 81] on button "Entrar com Single Sign-on" at bounding box center [273, 76] width 106 height 15
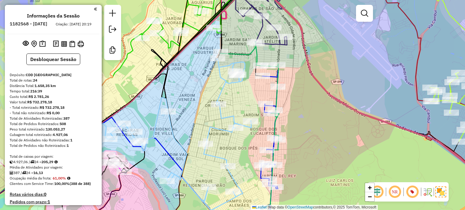
scroll to position [836, 0]
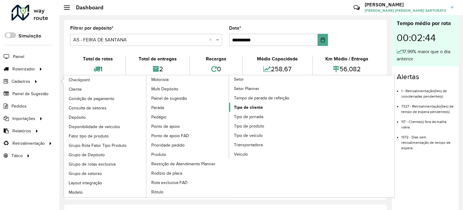
click at [252, 106] on span "Tipo de cliente" at bounding box center [248, 107] width 29 height 6
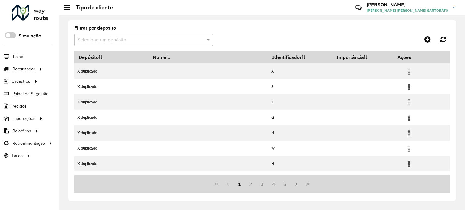
click at [109, 39] on input "text" at bounding box center [137, 40] width 120 height 7
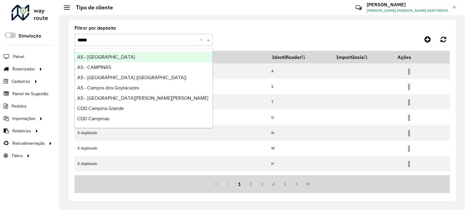
type input "******"
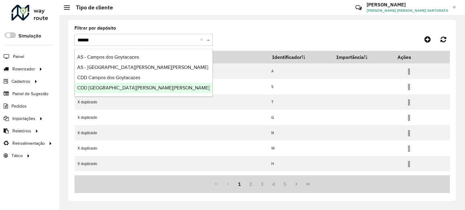
click at [105, 88] on span "CDD [GEOGRAPHIC_DATA]" at bounding box center [143, 87] width 132 height 5
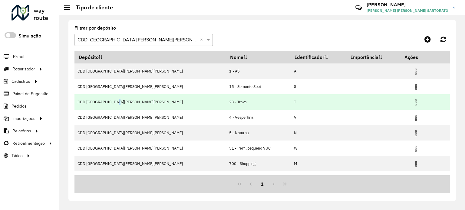
drag, startPoint x: 112, startPoint y: 100, endPoint x: 111, endPoint y: 105, distance: 4.9
click at [111, 105] on td "CDD [GEOGRAPHIC_DATA]" at bounding box center [149, 101] width 151 height 15
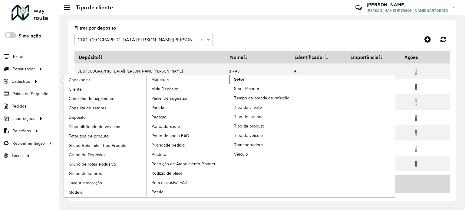
click at [242, 80] on span "Setor" at bounding box center [239, 79] width 10 height 6
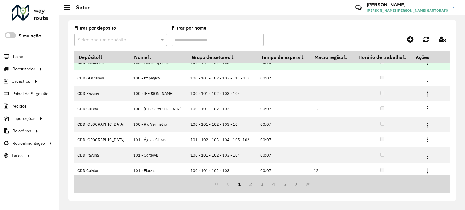
scroll to position [72, 0]
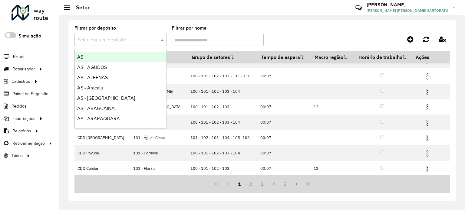
click at [130, 40] on input "text" at bounding box center [114, 40] width 74 height 7
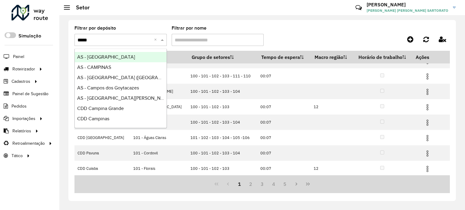
type input "******"
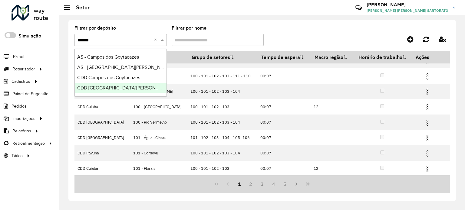
click at [133, 86] on span "CDD [GEOGRAPHIC_DATA]" at bounding box center [143, 87] width 132 height 5
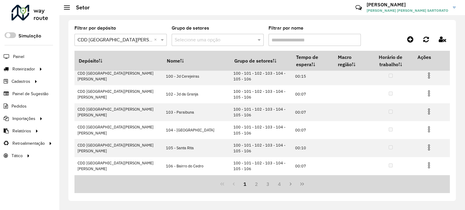
scroll to position [0, 0]
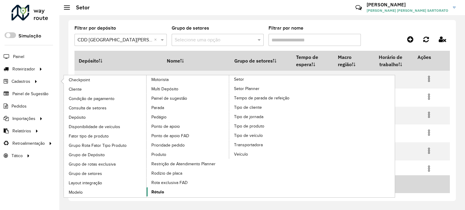
click at [158, 190] on span "Rótulo" at bounding box center [157, 192] width 13 height 6
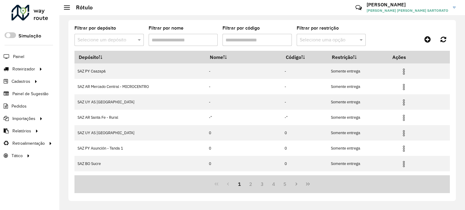
click at [123, 39] on input "text" at bounding box center [102, 40] width 51 height 7
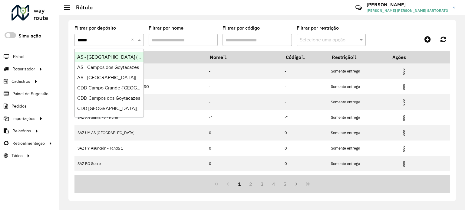
type input "******"
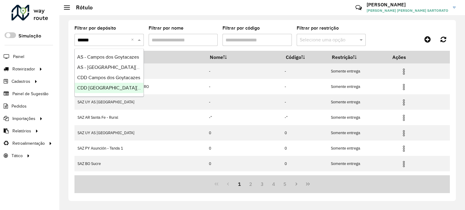
click at [117, 84] on div "CDD [GEOGRAPHIC_DATA]" at bounding box center [109, 88] width 69 height 10
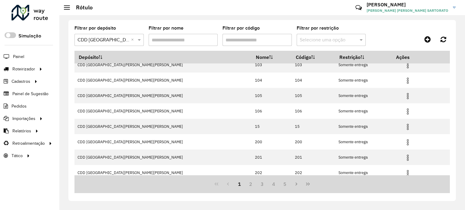
scroll to position [72, 0]
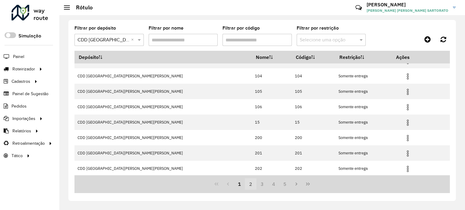
click at [250, 184] on button "2" at bounding box center [250, 183] width 11 height 11
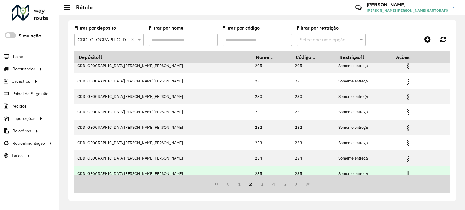
scroll to position [0, 0]
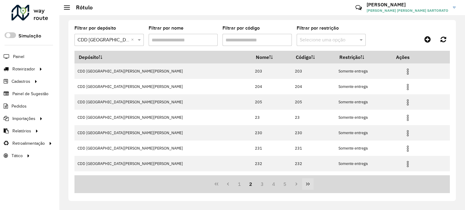
click at [306, 182] on icon "Last Page" at bounding box center [307, 184] width 5 height 5
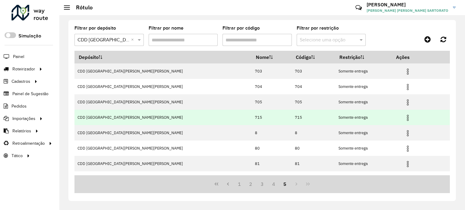
scroll to position [57, 0]
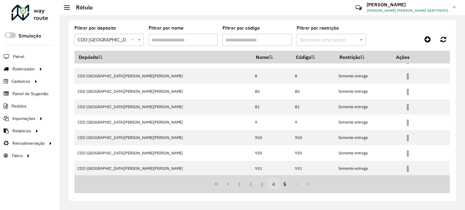
click at [274, 184] on button "4" at bounding box center [273, 183] width 11 height 11
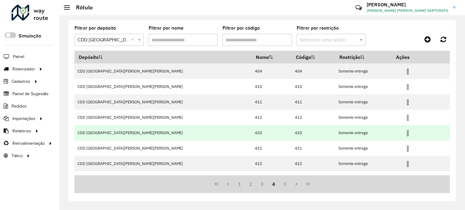
scroll to position [72, 0]
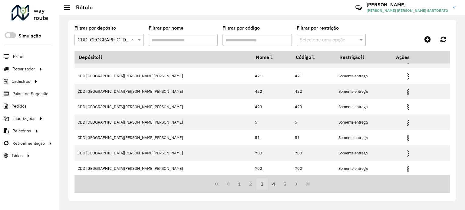
click at [261, 184] on button "3" at bounding box center [261, 183] width 11 height 11
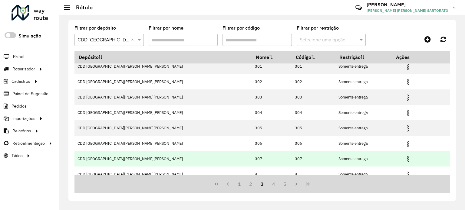
scroll to position [0, 0]
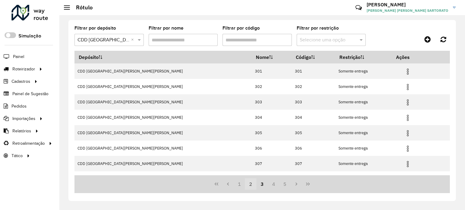
click at [250, 184] on button "2" at bounding box center [250, 183] width 11 height 11
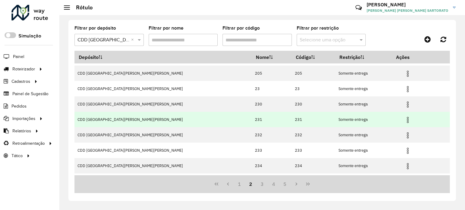
scroll to position [72, 0]
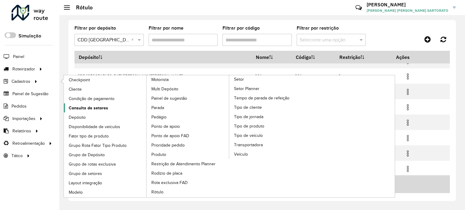
click at [112, 106] on link "Consulta de setores" at bounding box center [105, 107] width 83 height 9
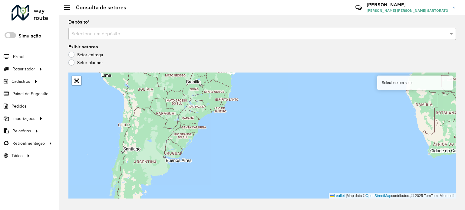
click at [413, 87] on div "Selecione um setor" at bounding box center [415, 83] width 76 height 15
click at [405, 84] on div "Selecione um setor" at bounding box center [415, 83] width 76 height 15
drag, startPoint x: 401, startPoint y: 81, endPoint x: 397, endPoint y: 82, distance: 4.4
click at [401, 81] on div "Selecione um setor" at bounding box center [415, 83] width 76 height 15
click at [115, 34] on input "text" at bounding box center [255, 34] width 369 height 7
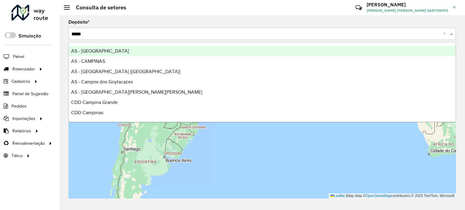
type input "******"
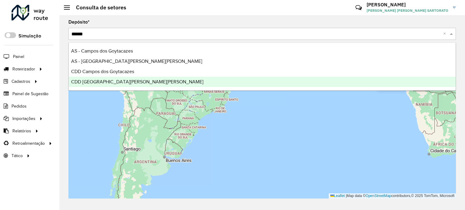
click at [116, 83] on span "CDD [GEOGRAPHIC_DATA]" at bounding box center [137, 81] width 132 height 5
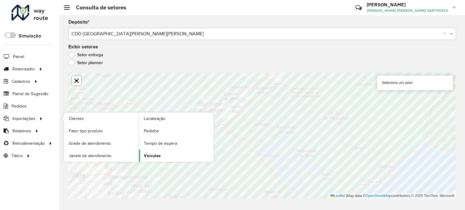
click at [152, 154] on span "Veículos" at bounding box center [152, 156] width 17 height 6
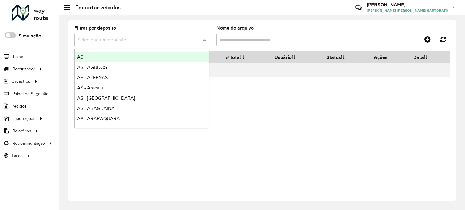
click at [106, 39] on input "text" at bounding box center [135, 40] width 116 height 7
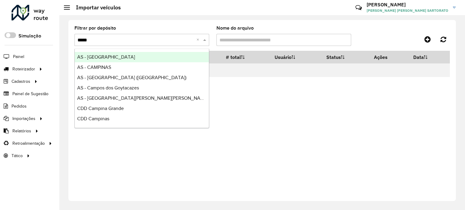
type input "******"
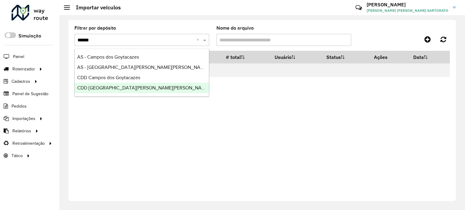
click at [109, 89] on span "CDD [GEOGRAPHIC_DATA]" at bounding box center [143, 87] width 132 height 5
